Goal: Complete application form

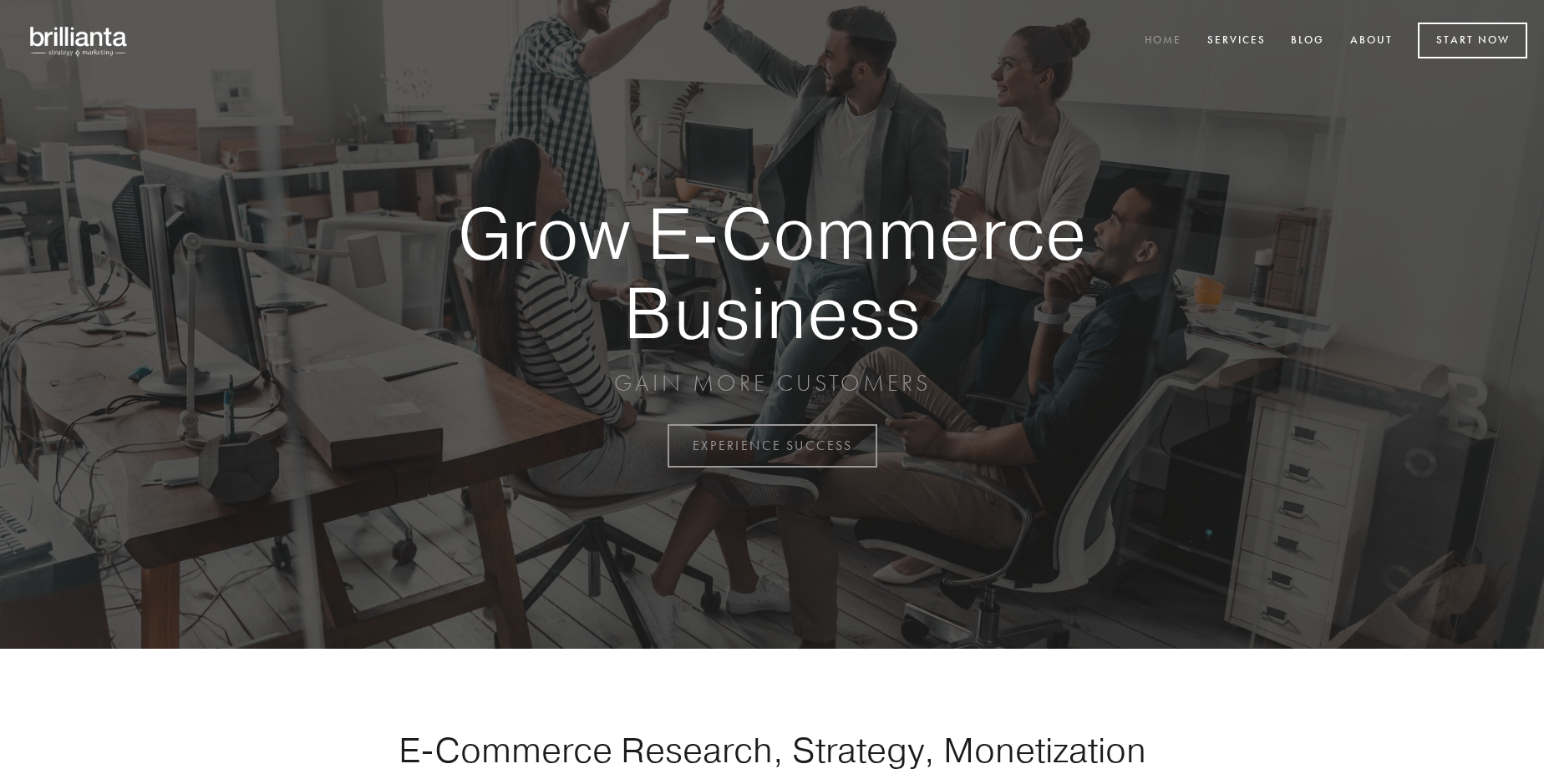
scroll to position [4377, 0]
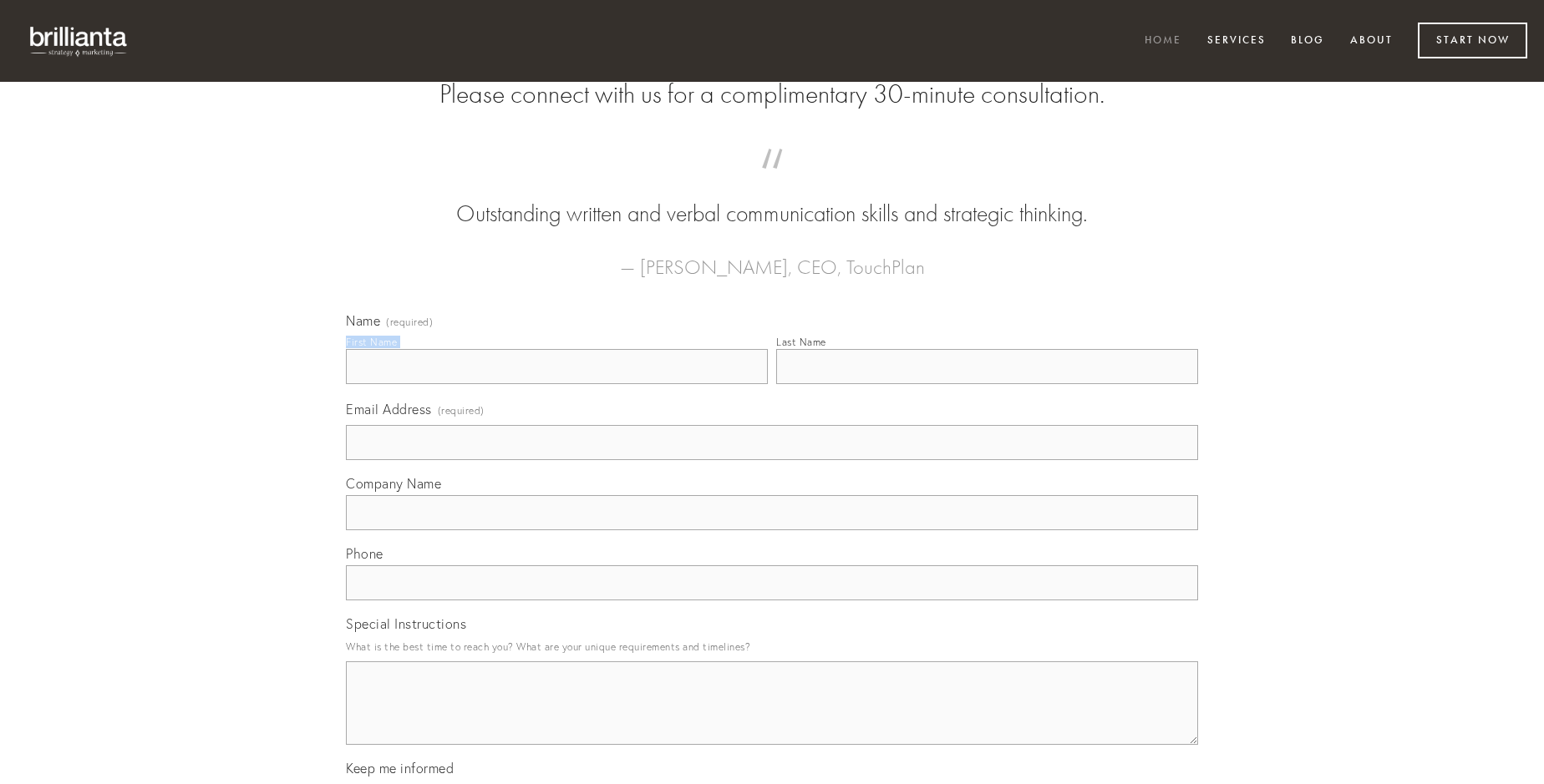
type input "[PERSON_NAME]"
click at [987, 384] on input "Last Name" at bounding box center [987, 367] width 422 height 35
type input "[PERSON_NAME]"
click at [772, 460] on input "Email Address (required)" at bounding box center [772, 442] width 853 height 35
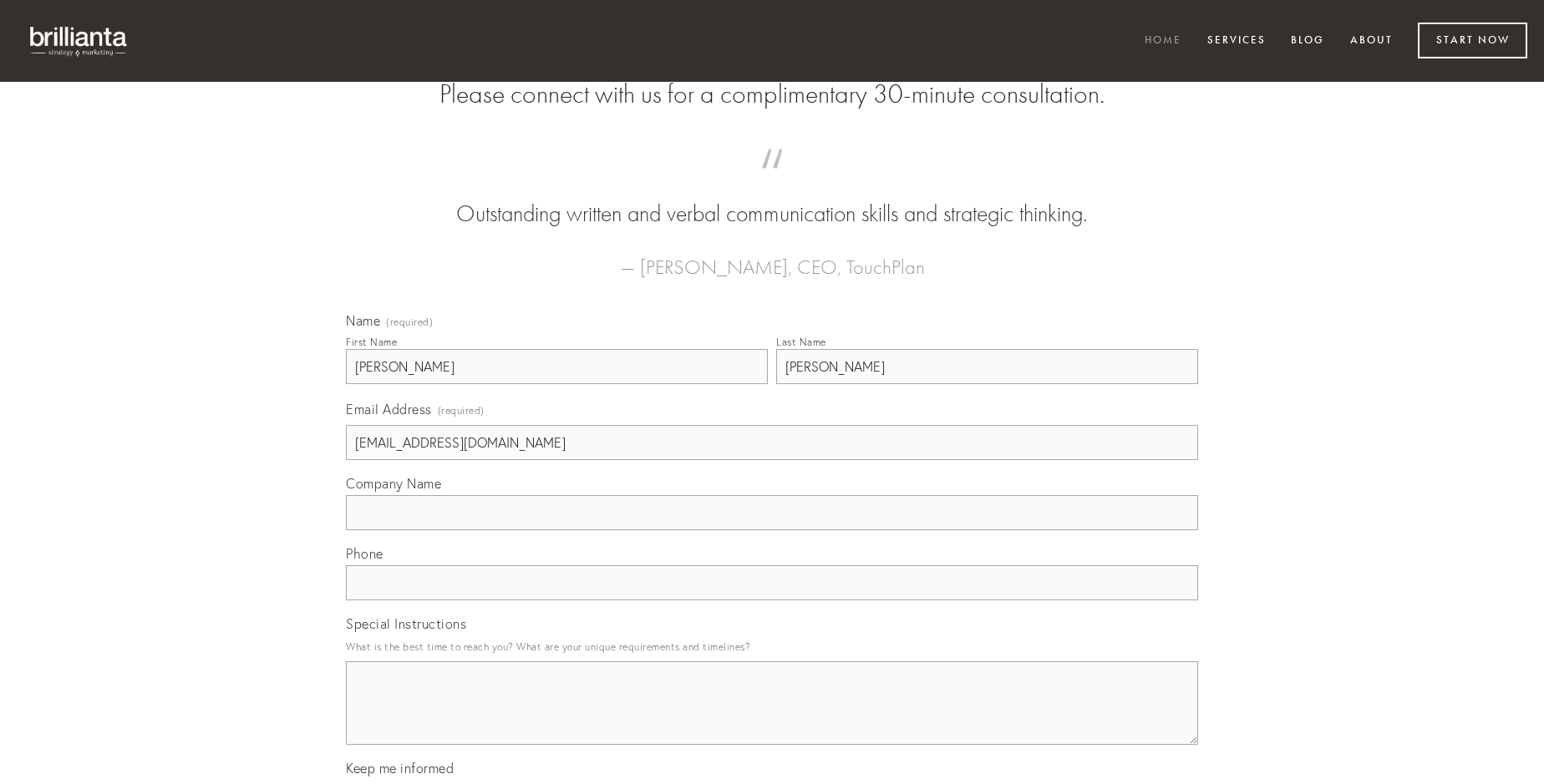
type input "[EMAIL_ADDRESS][DOMAIN_NAME]"
click at [772, 530] on input "Company Name" at bounding box center [772, 512] width 853 height 35
type input "cotidie"
click at [772, 601] on input "text" at bounding box center [772, 583] width 853 height 35
click at [772, 718] on textarea "Special Instructions" at bounding box center [772, 702] width 853 height 83
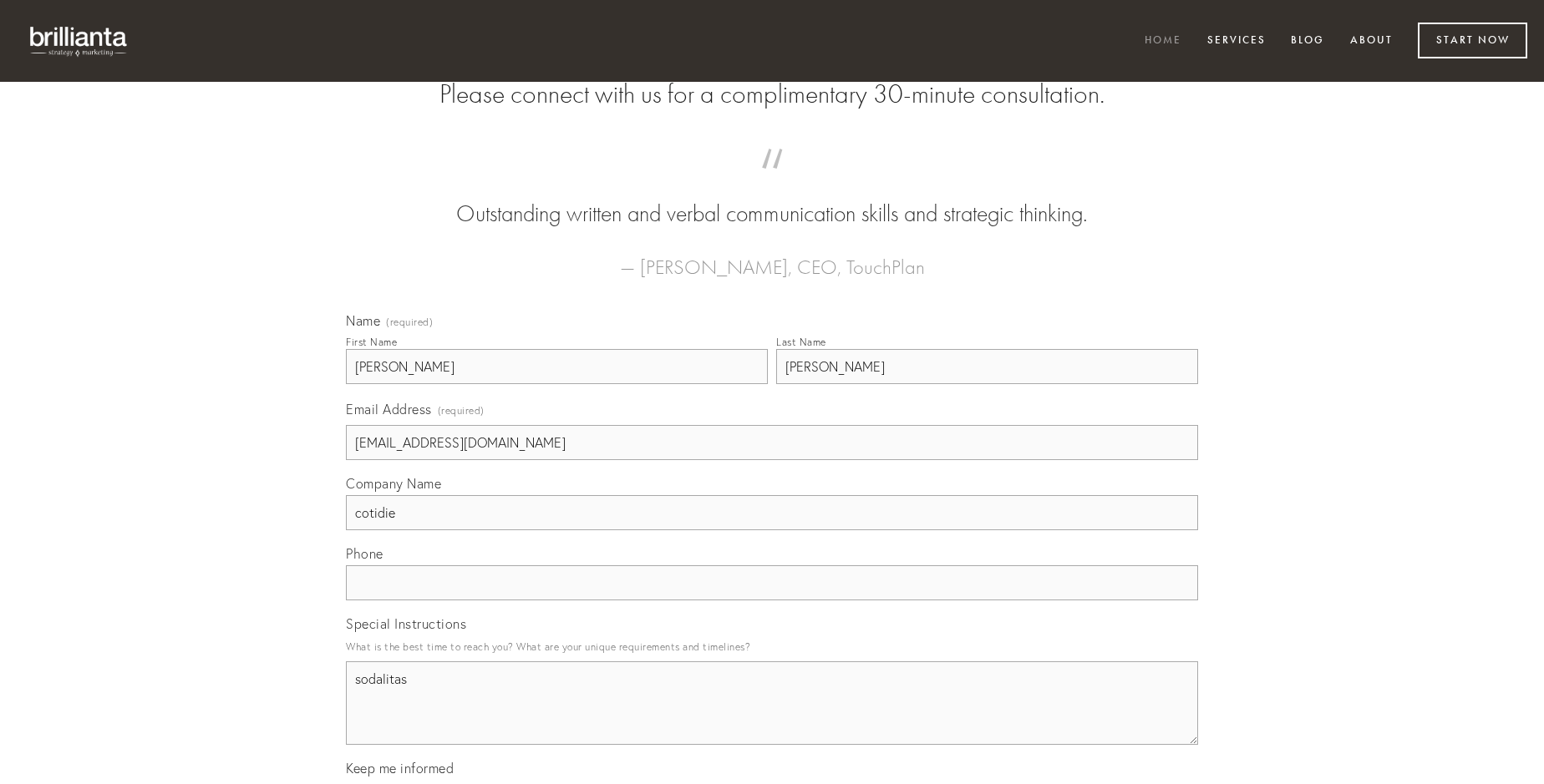
type textarea "sodalitas"
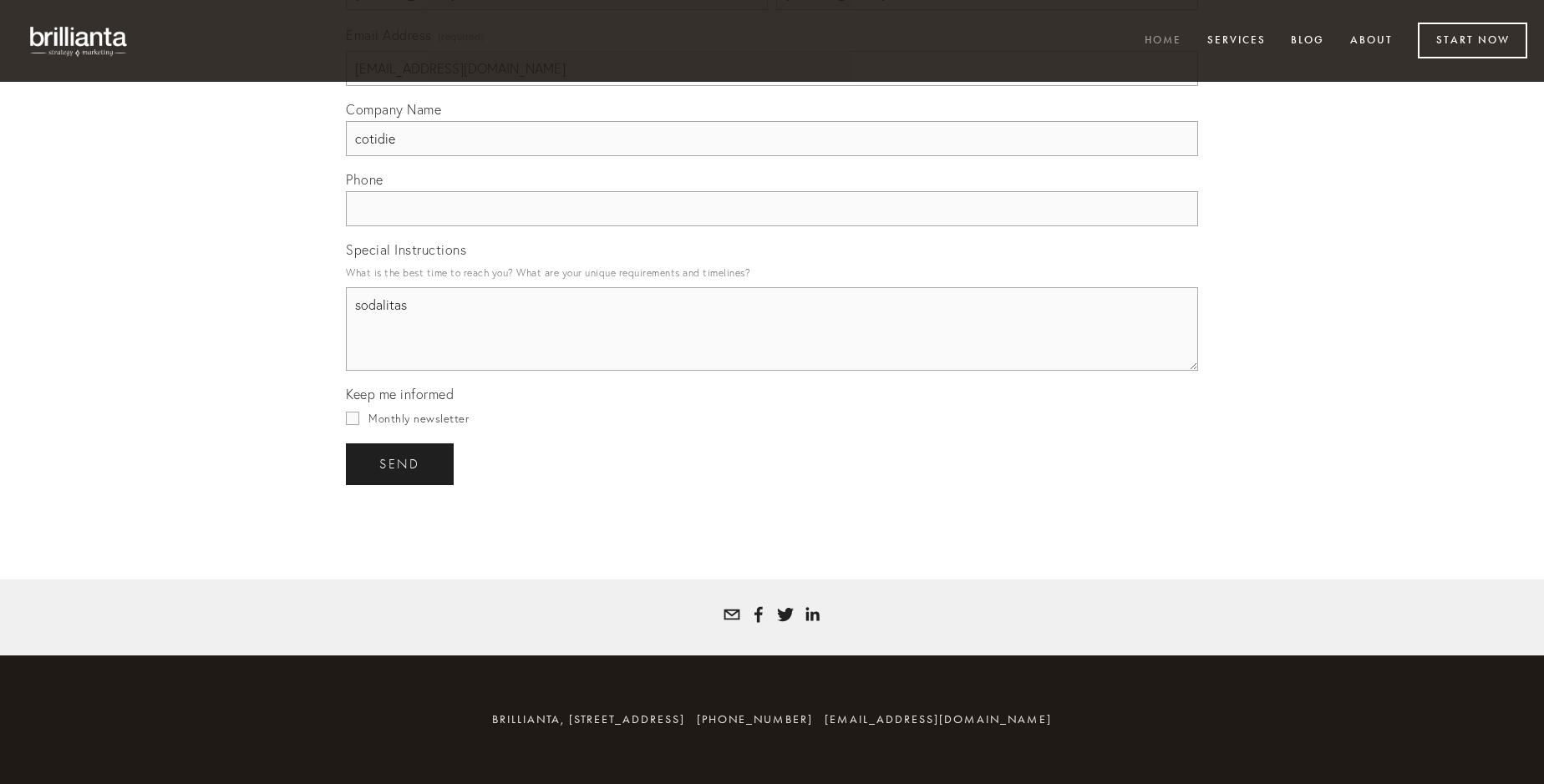
click at [401, 463] on span "send" at bounding box center [400, 464] width 41 height 15
